Goal: Navigation & Orientation: Understand site structure

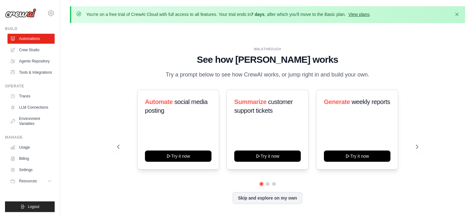
click at [362, 14] on link "View plans" at bounding box center [358, 14] width 21 height 5
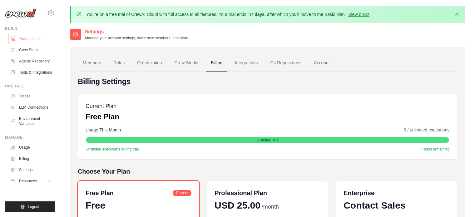
click at [42, 36] on link "Automations" at bounding box center [31, 39] width 47 height 10
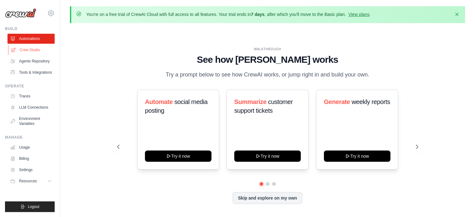
click at [43, 50] on link "Crew Studio" at bounding box center [31, 50] width 47 height 10
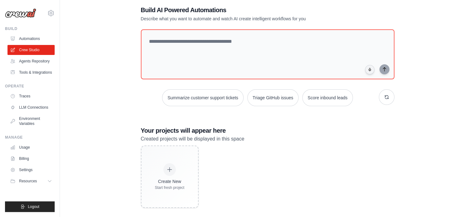
scroll to position [39, 0]
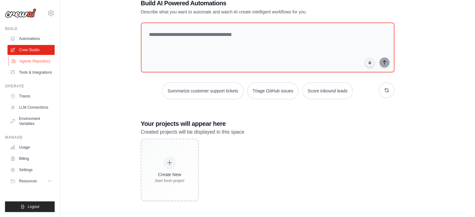
click at [45, 61] on link "Agents Repository" at bounding box center [31, 61] width 47 height 10
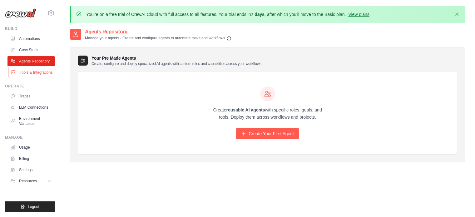
click at [37, 74] on link "Tools & Integrations" at bounding box center [31, 72] width 47 height 10
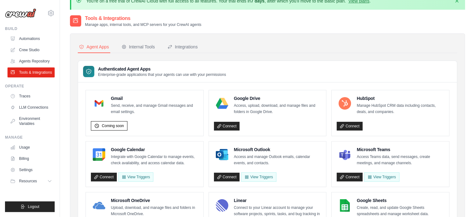
scroll to position [31, 0]
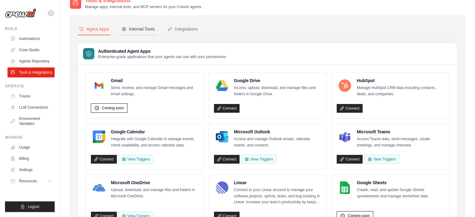
click at [138, 27] on div "Internal Tools" at bounding box center [137, 29] width 33 height 6
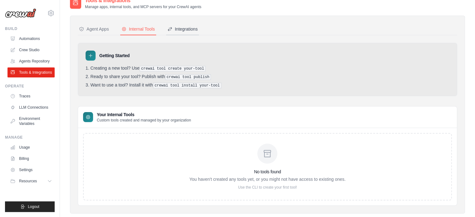
click at [183, 27] on div "Integrations" at bounding box center [182, 29] width 30 height 6
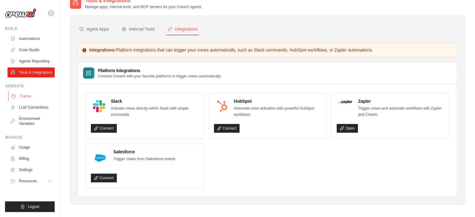
click at [28, 95] on link "Traces" at bounding box center [31, 96] width 47 height 10
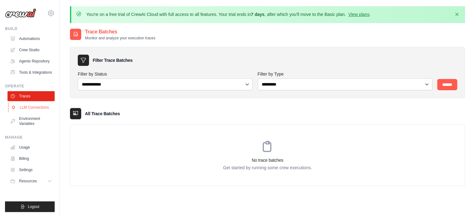
click at [28, 112] on link "LLM Connections" at bounding box center [31, 107] width 47 height 10
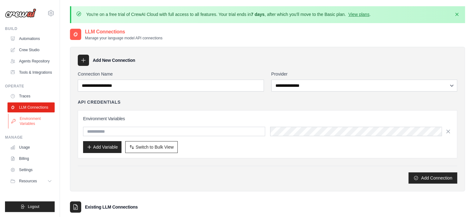
click at [31, 124] on link "Environment Variables" at bounding box center [31, 121] width 47 height 15
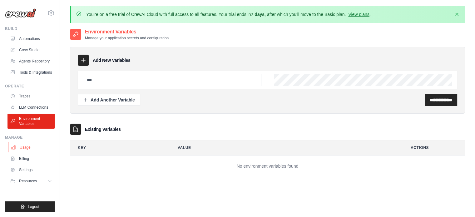
click at [29, 147] on link "Usage" at bounding box center [31, 147] width 47 height 10
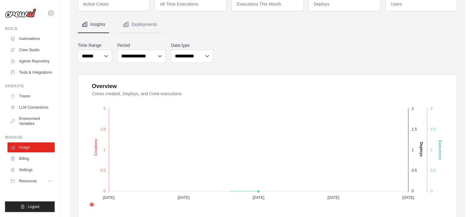
scroll to position [94, 0]
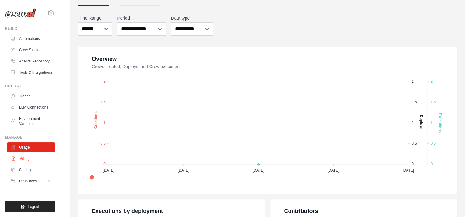
click at [31, 157] on link "Billing" at bounding box center [31, 159] width 47 height 10
